Goal: Find specific page/section: Find specific page/section

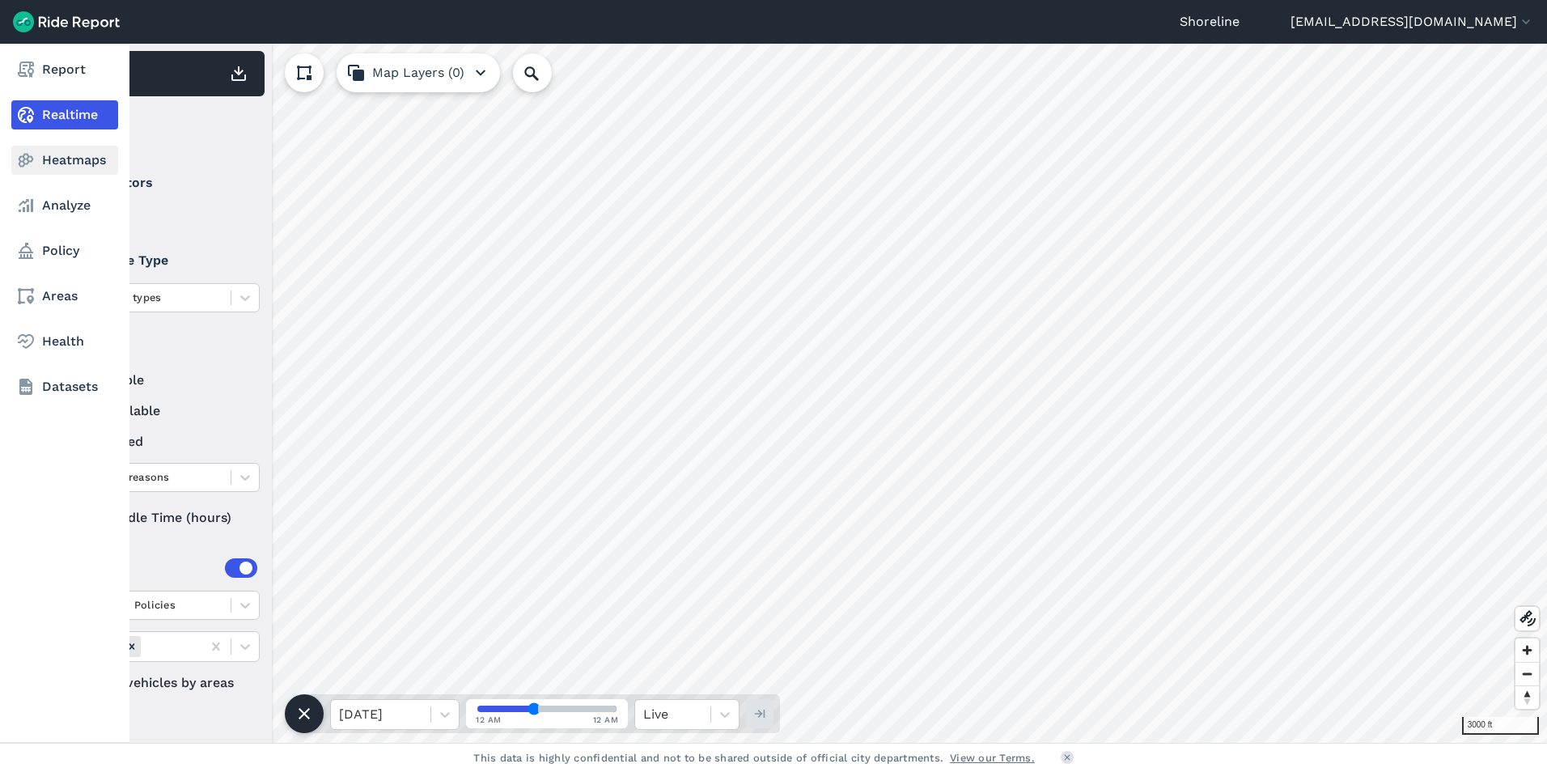
click at [30, 158] on icon at bounding box center [25, 160] width 19 height 19
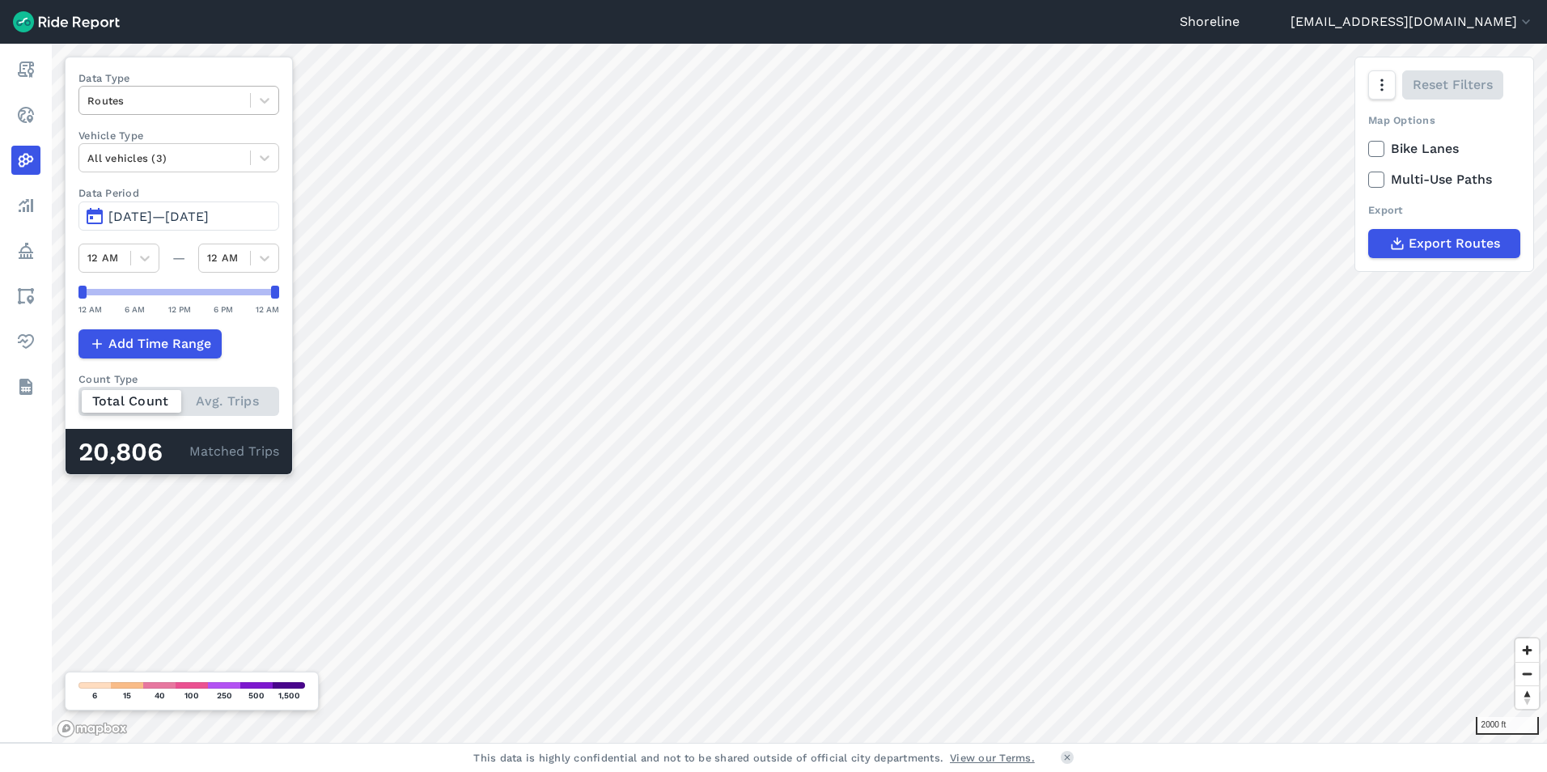
click at [248, 91] on div "Routes" at bounding box center [164, 100] width 171 height 25
click at [227, 139] on div "Trip Starts" at bounding box center [178, 139] width 201 height 28
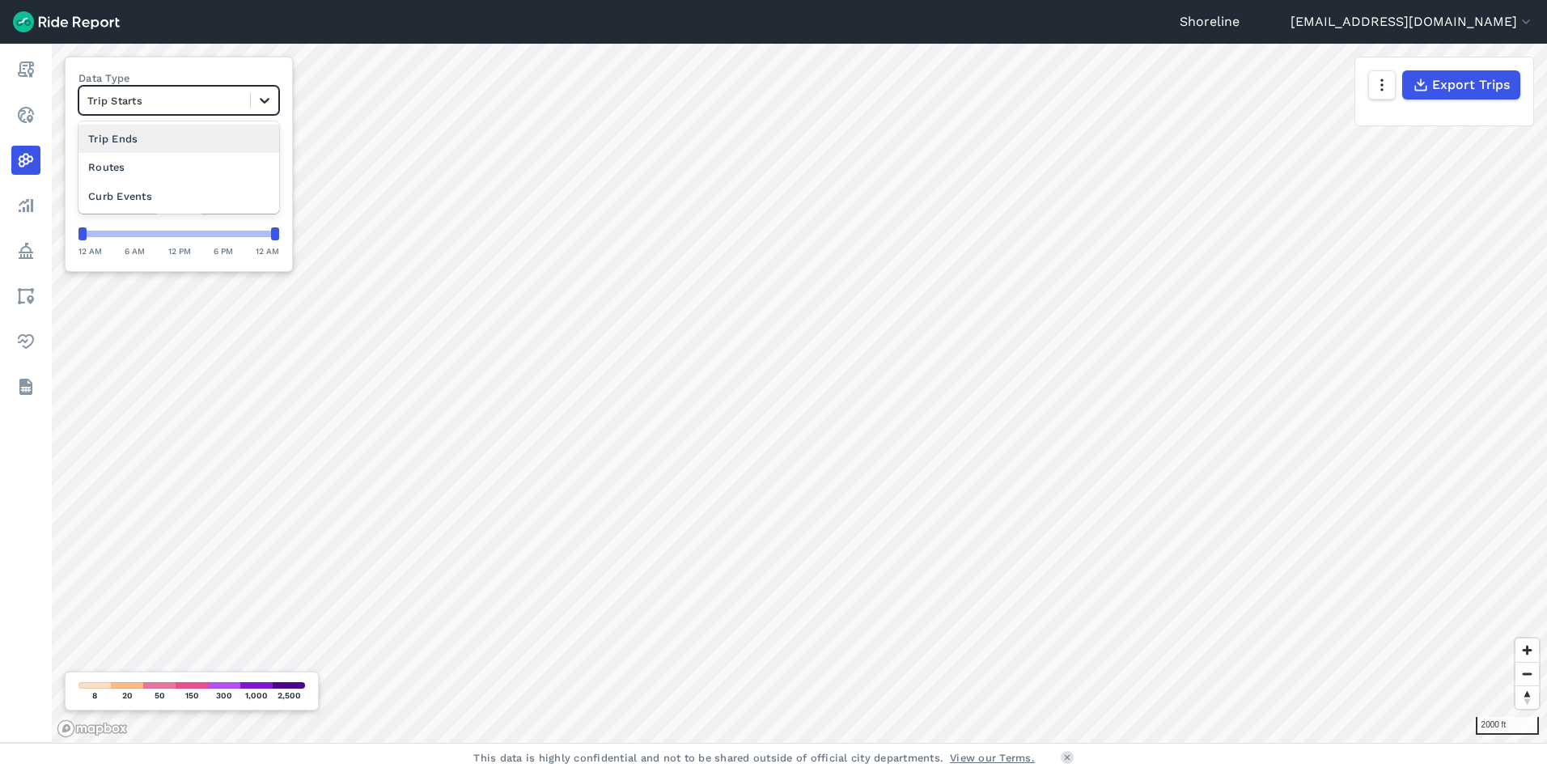
click at [261, 100] on icon at bounding box center [265, 101] width 10 height 6
click at [200, 138] on div "Trip Ends" at bounding box center [178, 139] width 201 height 28
